Goal: Navigation & Orientation: Find specific page/section

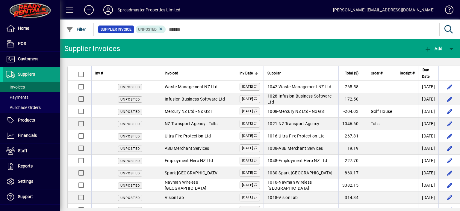
click at [109, 11] on icon at bounding box center [108, 10] width 12 height 10
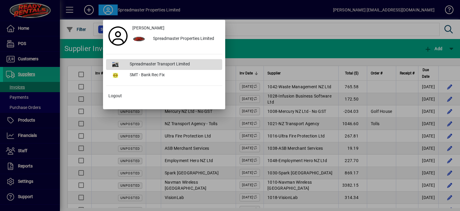
click at [162, 62] on div "Spreadmaster Transport Limited" at bounding box center [173, 64] width 97 height 11
